Goal: Task Accomplishment & Management: Manage account settings

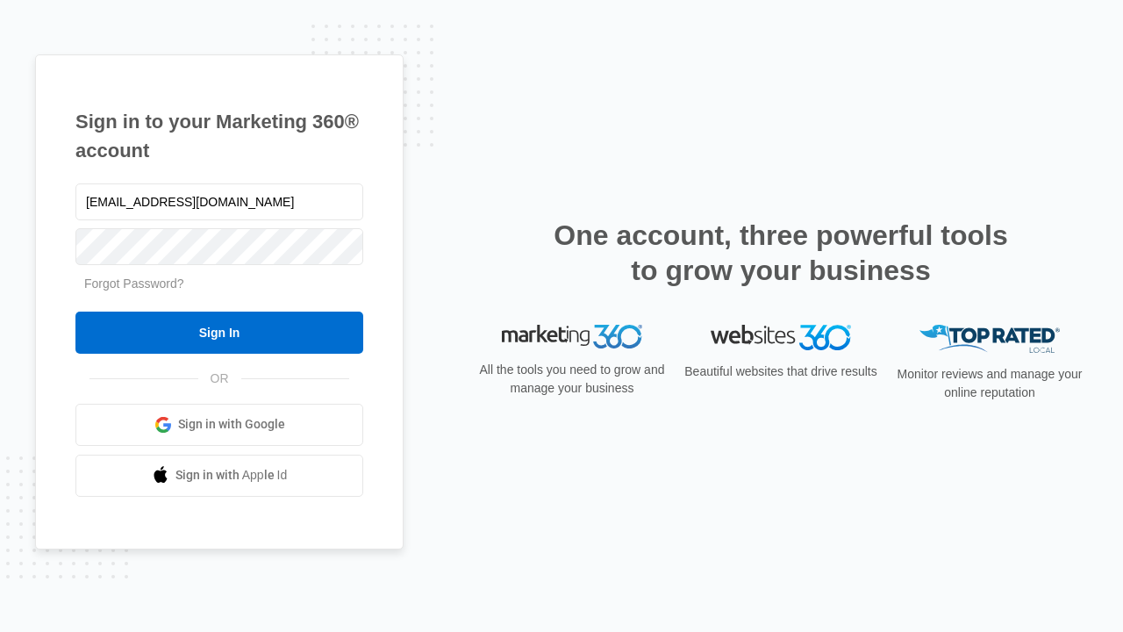
type input "[EMAIL_ADDRESS][DOMAIN_NAME]"
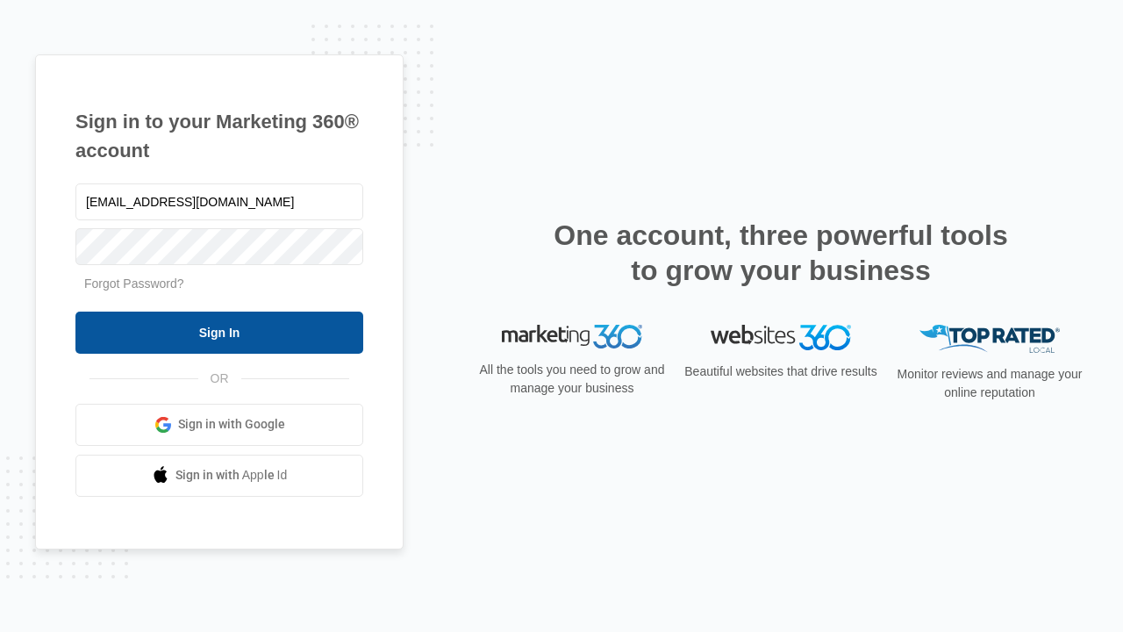
click at [219, 332] on input "Sign In" at bounding box center [219, 333] width 288 height 42
